Goal: Task Accomplishment & Management: Manage account settings

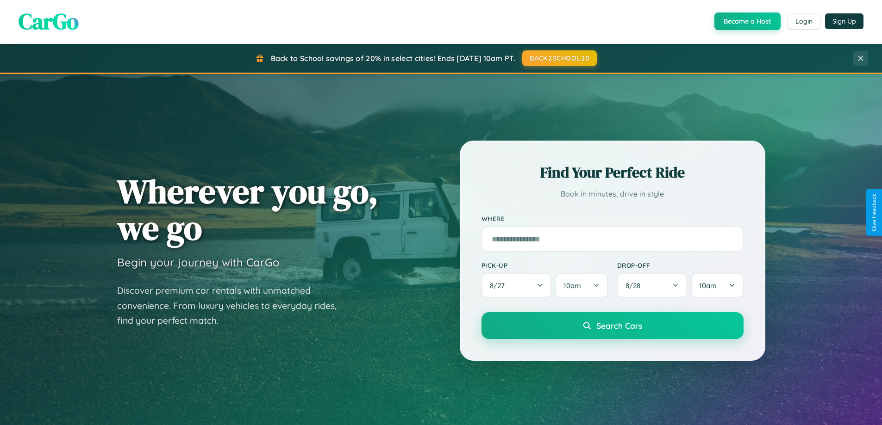
scroll to position [637, 0]
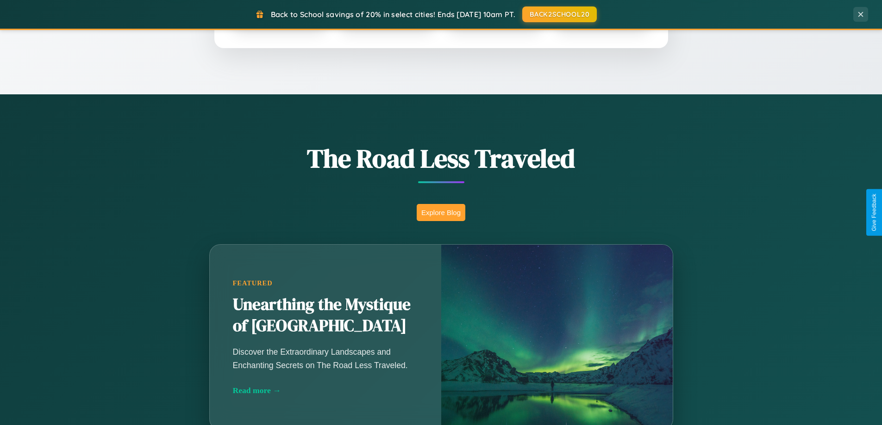
click at [441, 212] on button "Explore Blog" at bounding box center [441, 212] width 49 height 17
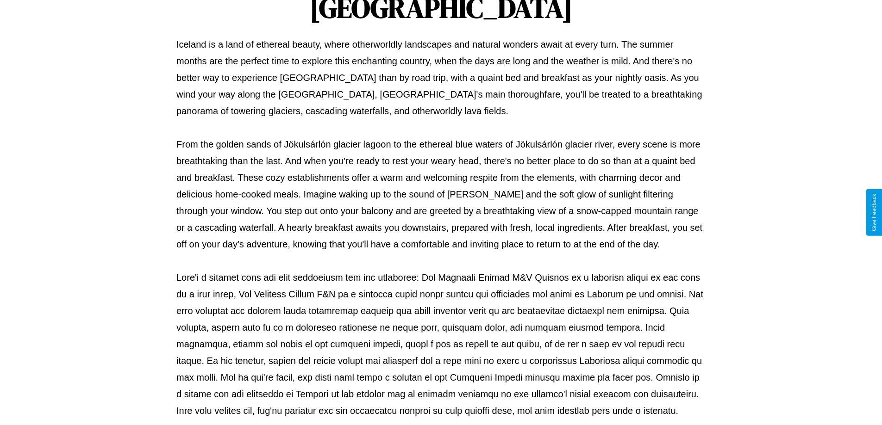
scroll to position [299, 0]
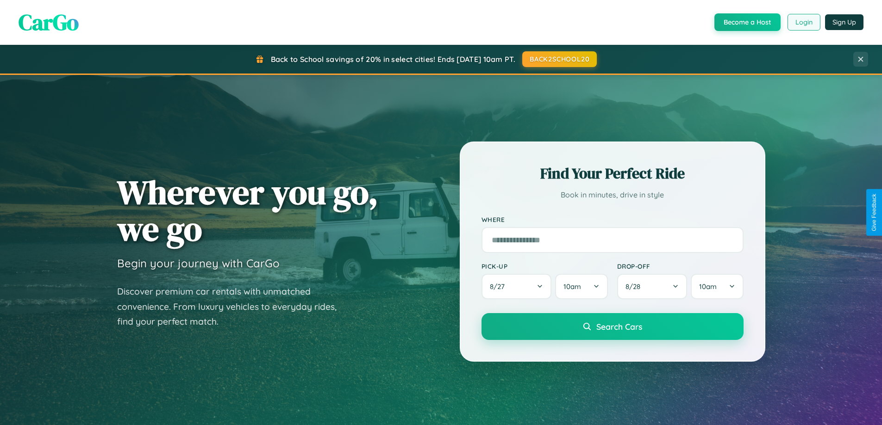
click at [803, 22] on button "Login" at bounding box center [803, 22] width 33 height 17
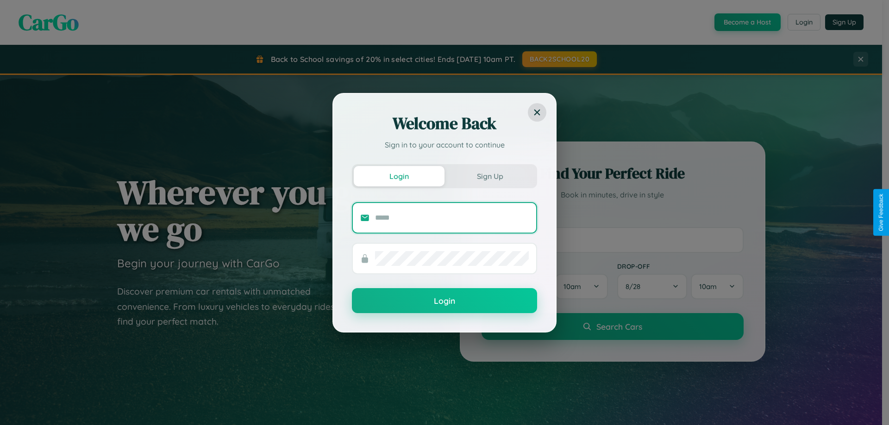
click at [452, 218] on input "text" at bounding box center [452, 218] width 154 height 15
type input "**********"
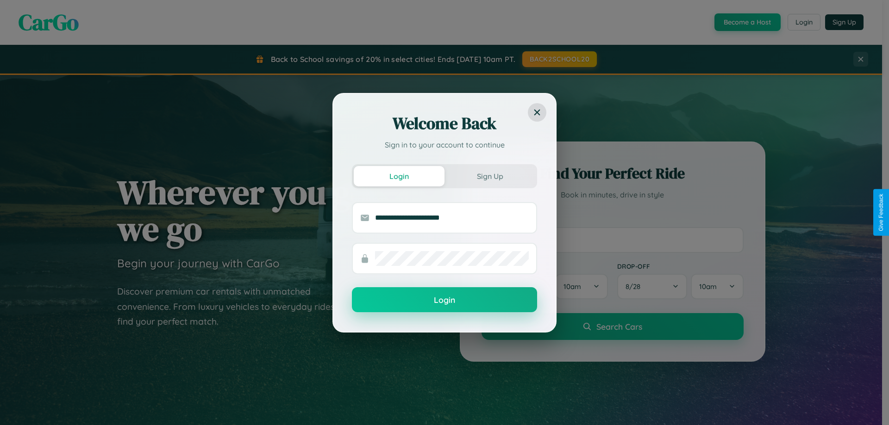
click at [444, 300] on button "Login" at bounding box center [444, 299] width 185 height 25
